Goal: Check status: Check status

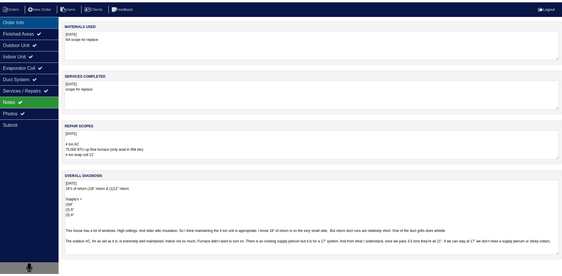
scroll to position [1, 0]
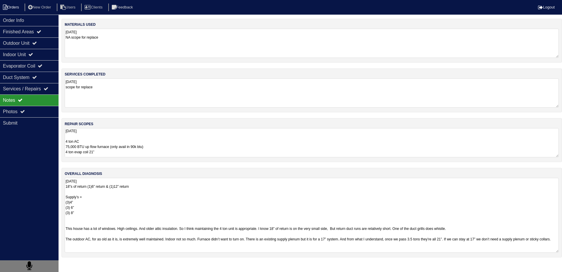
click at [22, 8] on li "Orders" at bounding box center [12, 8] width 24 height 8
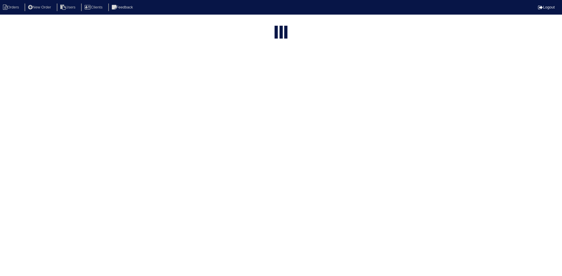
select select "15"
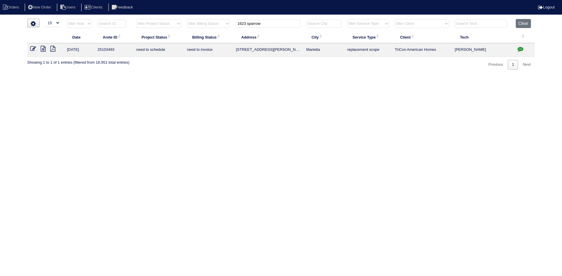
drag, startPoint x: 269, startPoint y: 25, endPoint x: 193, endPoint y: 26, distance: 76.1
click at [193, 26] on tr "filter Year -- Any Year -- 2025 2024 2023 2022 2021 2020 2019 filter Project St…" at bounding box center [280, 25] width 507 height 12
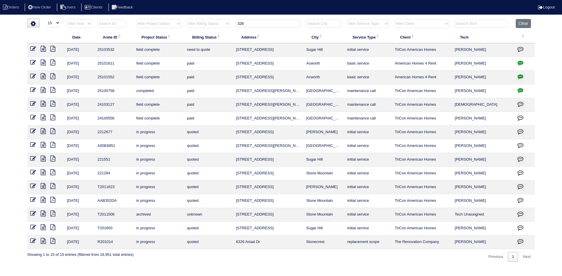
type input "326"
click at [42, 50] on icon at bounding box center [43, 49] width 5 height 6
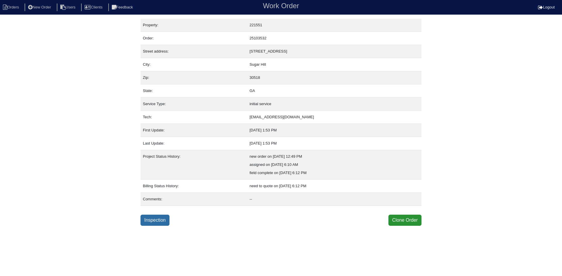
click at [155, 224] on link "Inspection" at bounding box center [154, 220] width 29 height 11
click at [152, 221] on link "Inspection" at bounding box center [154, 220] width 29 height 11
click at [156, 221] on link "Inspection" at bounding box center [154, 220] width 29 height 11
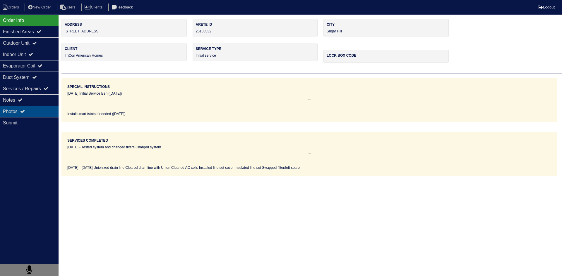
click at [41, 112] on div "Photos" at bounding box center [29, 111] width 59 height 11
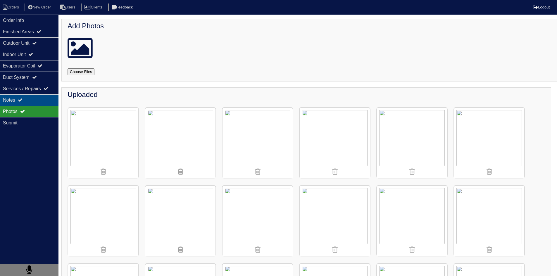
click at [42, 101] on div "Notes" at bounding box center [29, 99] width 59 height 11
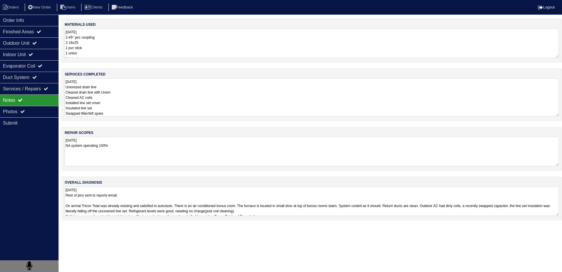
click at [123, 103] on textarea "9.25.25 Unionized drain line Cleared drain line with Union Cleaned AC coils Ins…" at bounding box center [312, 97] width 494 height 38
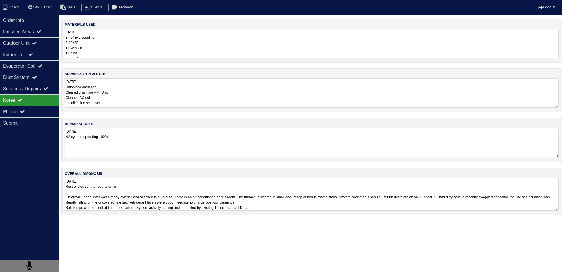
click at [157, 196] on textarea "9.25.25 Rest of pics sent to reports email. On arrival Tricon Tstat was already…" at bounding box center [312, 194] width 494 height 33
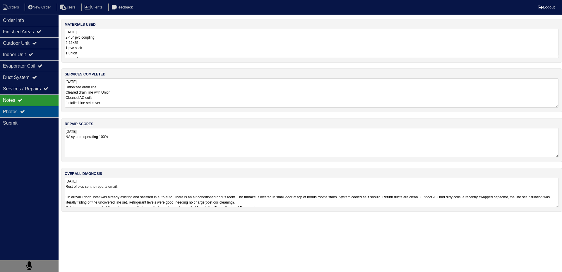
click at [32, 112] on div "Photos" at bounding box center [29, 111] width 59 height 11
